Goal: Navigation & Orientation: Find specific page/section

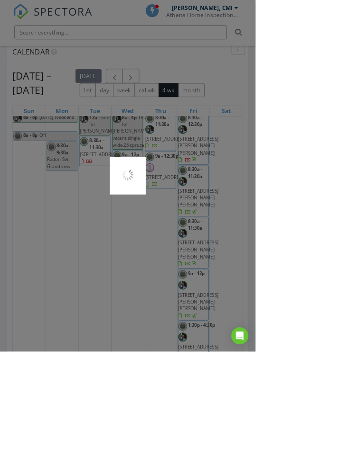
scroll to position [1033, 0]
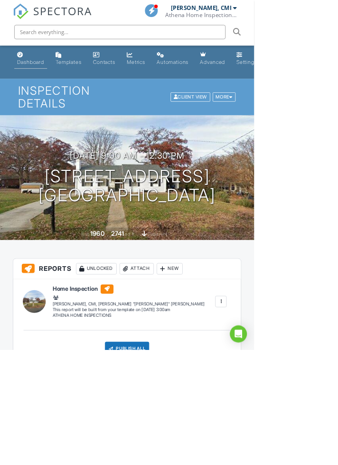
click at [43, 91] on link "Dashboard" at bounding box center [41, 77] width 44 height 27
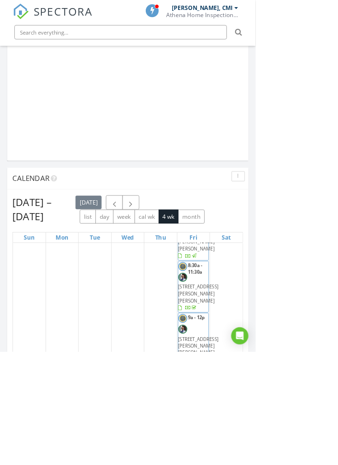
scroll to position [776, 0]
